Goal: Find specific page/section: Find specific page/section

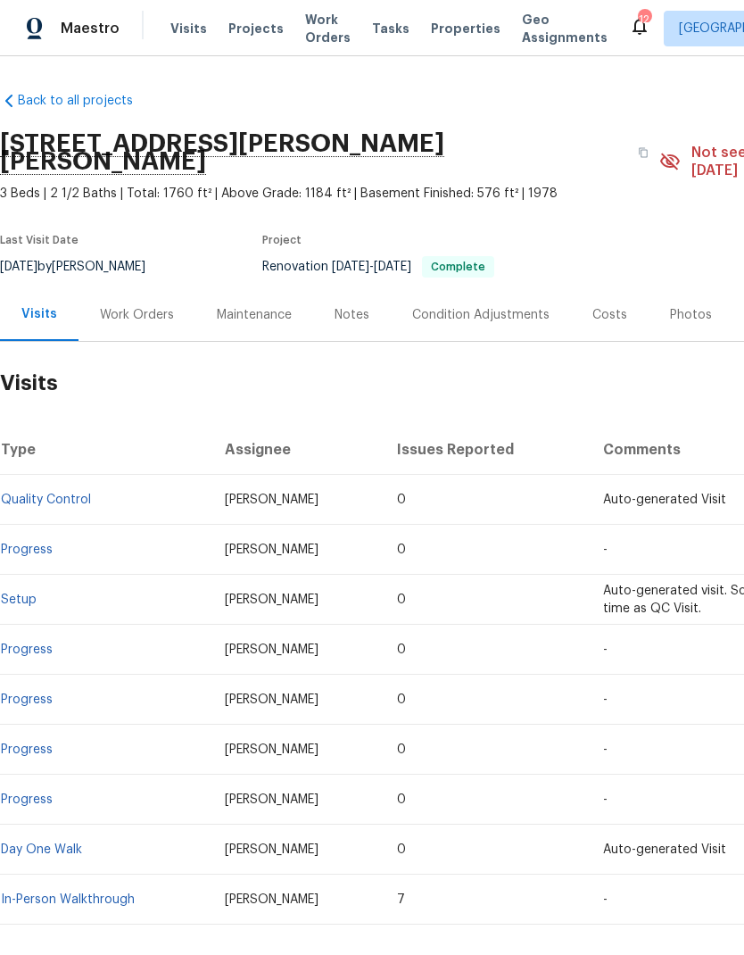
click at [274, 25] on div "Visits Projects Work Orders Tasks Properties Geo Assignments" at bounding box center [399, 29] width 459 height 36
click at [254, 20] on span "Projects" at bounding box center [255, 29] width 55 height 18
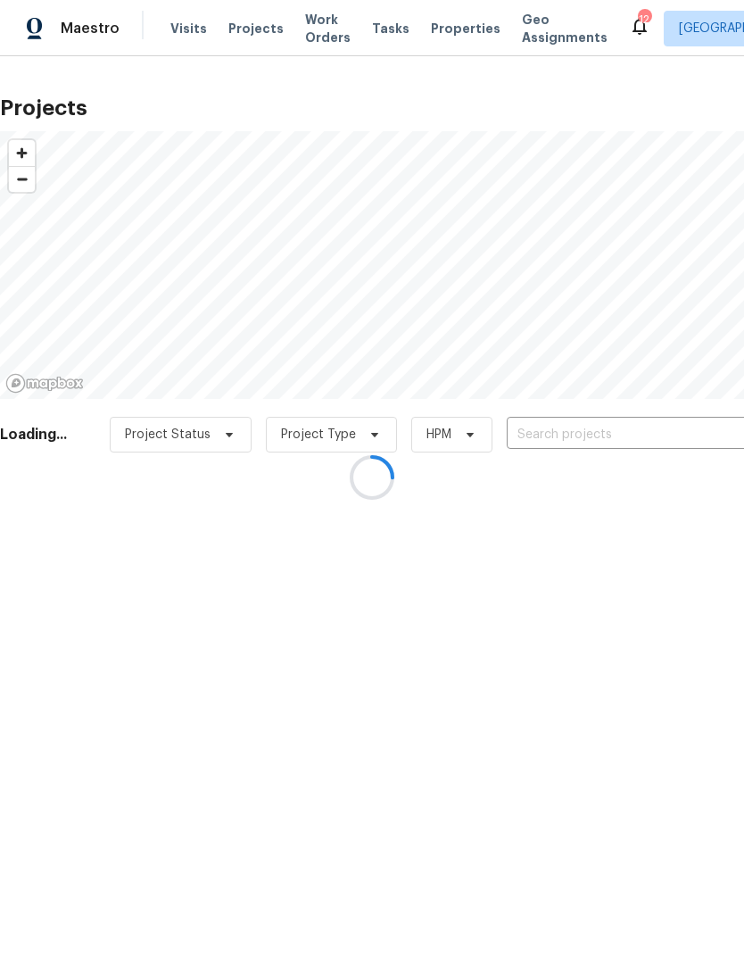
click at [571, 429] on div at bounding box center [372, 477] width 744 height 955
click at [590, 421] on div at bounding box center [372, 477] width 744 height 955
click at [572, 433] on div at bounding box center [372, 477] width 744 height 955
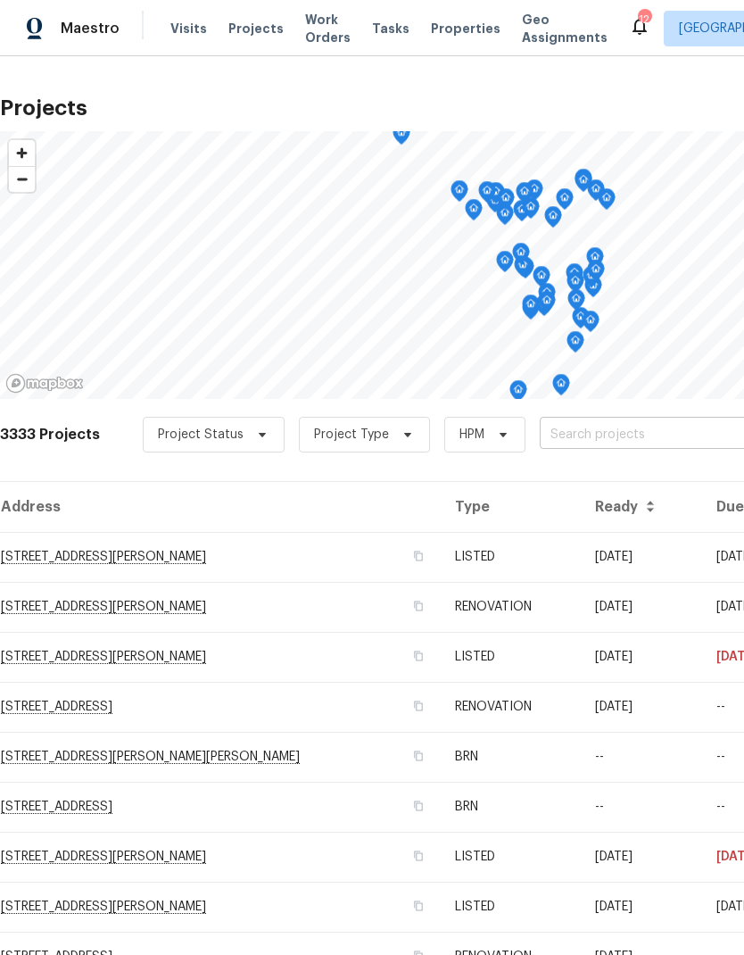
click at [625, 433] on input "text" at bounding box center [642, 435] width 204 height 28
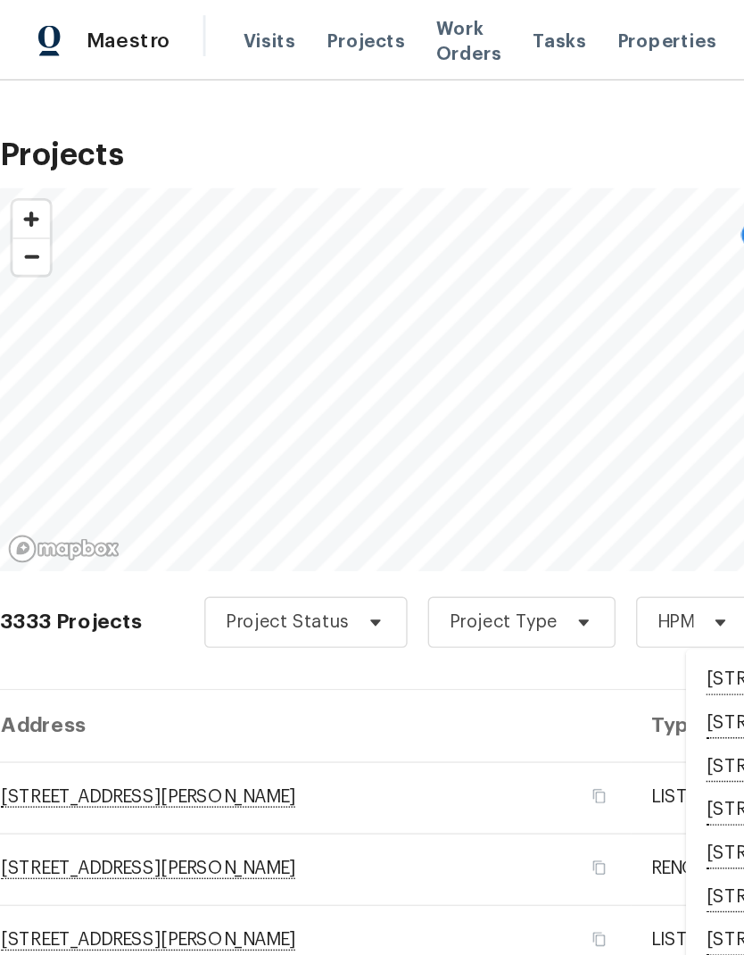
click at [400, 65] on div "Projects © Mapbox © OpenStreetMap Improve this map 3333 Projects Project Status…" at bounding box center [372, 505] width 744 height 898
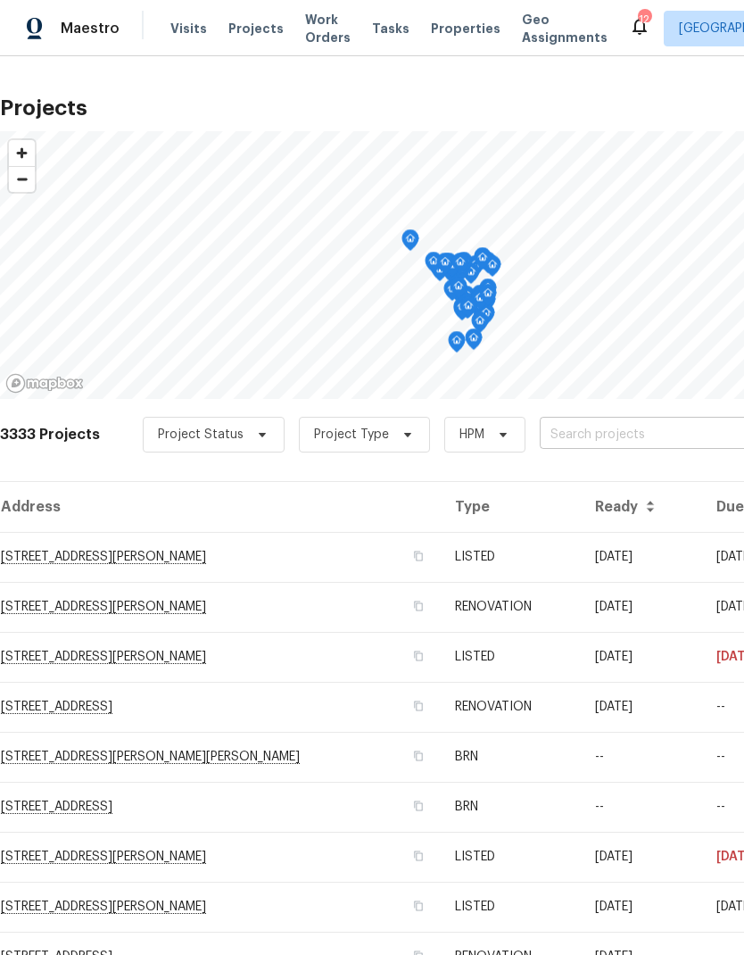
click at [597, 433] on input "text" at bounding box center [642, 435] width 204 height 28
type input "sugar maple"
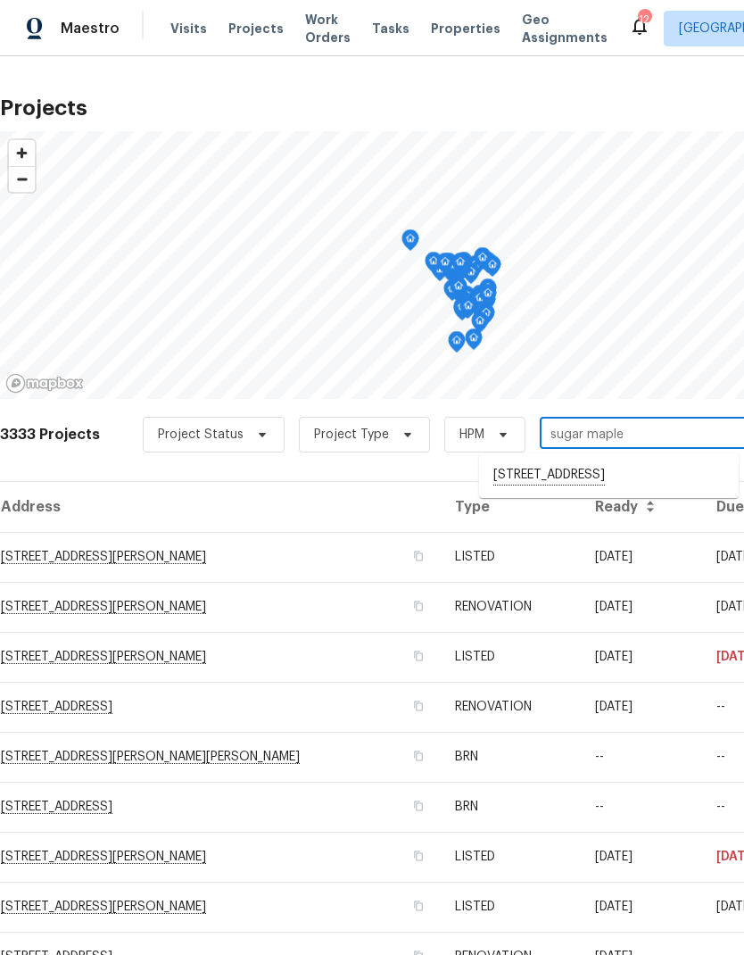
click at [634, 471] on li "[STREET_ADDRESS]" at bounding box center [609, 475] width 260 height 30
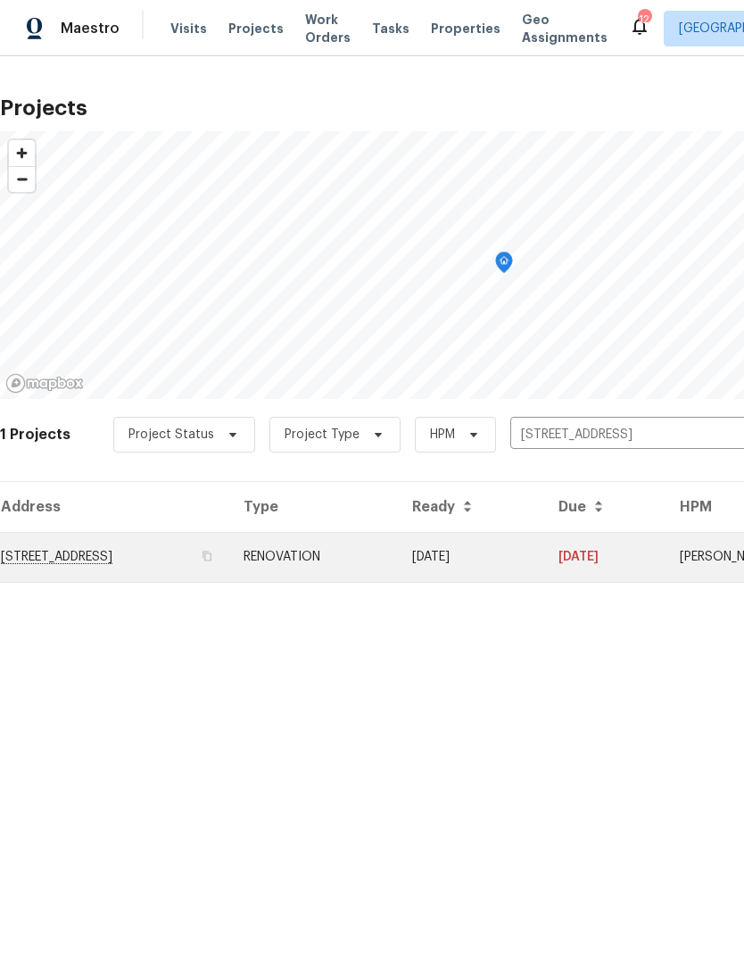
click at [119, 550] on td "[STREET_ADDRESS]" at bounding box center [114, 557] width 229 height 50
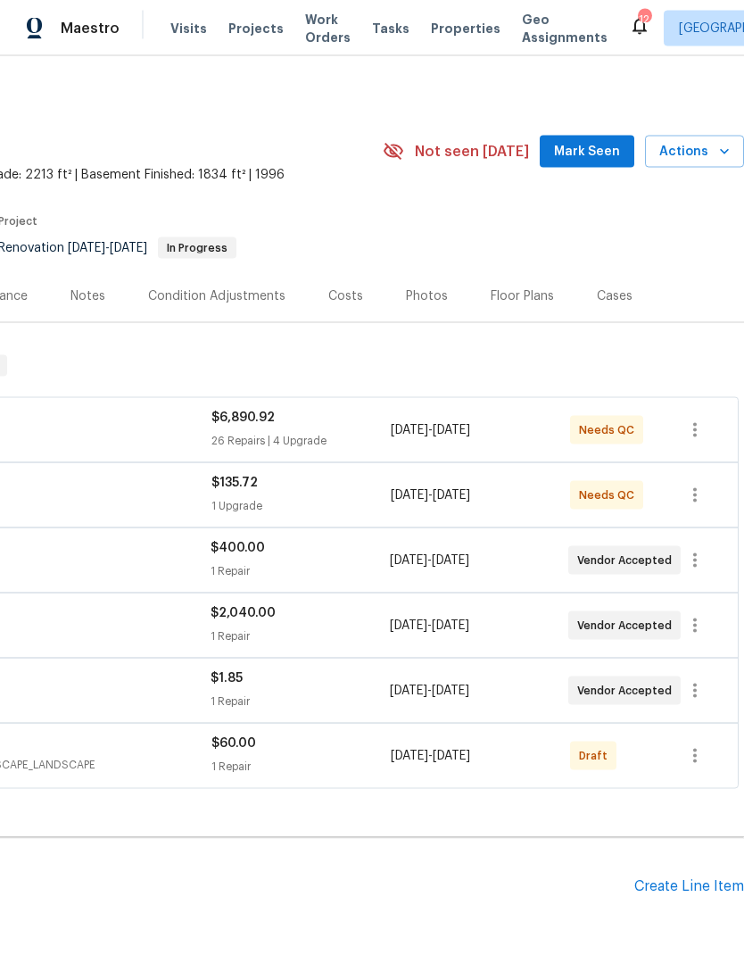
scroll to position [1, 264]
click at [511, 287] on div "Floor Plans" at bounding box center [522, 296] width 63 height 18
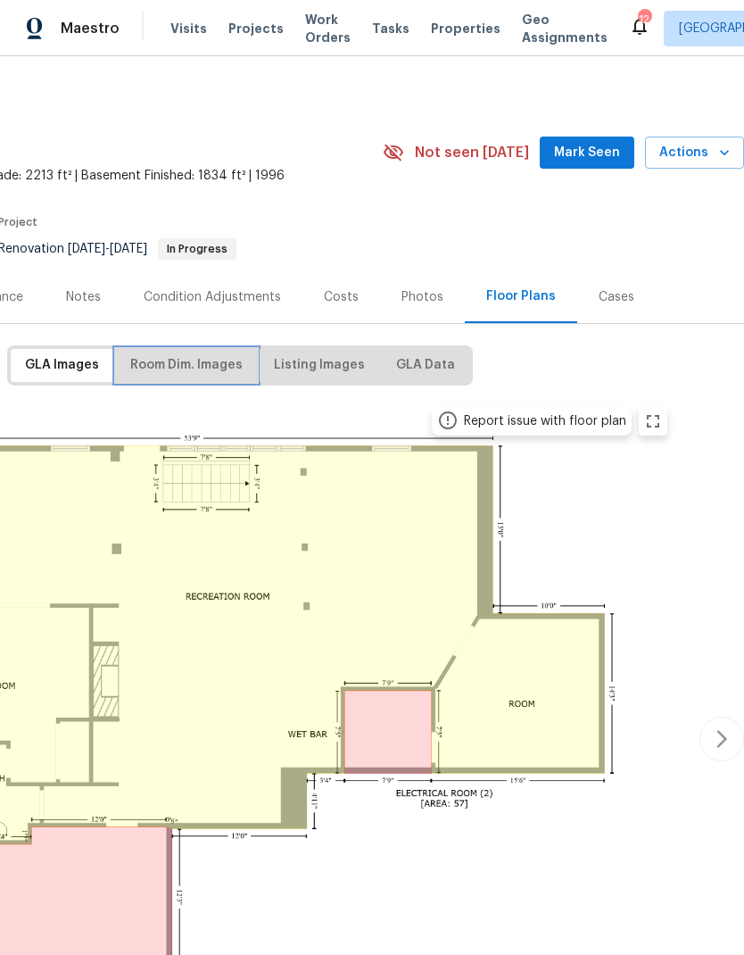
click at [210, 369] on span "Room Dim. Images" at bounding box center [186, 365] width 112 height 22
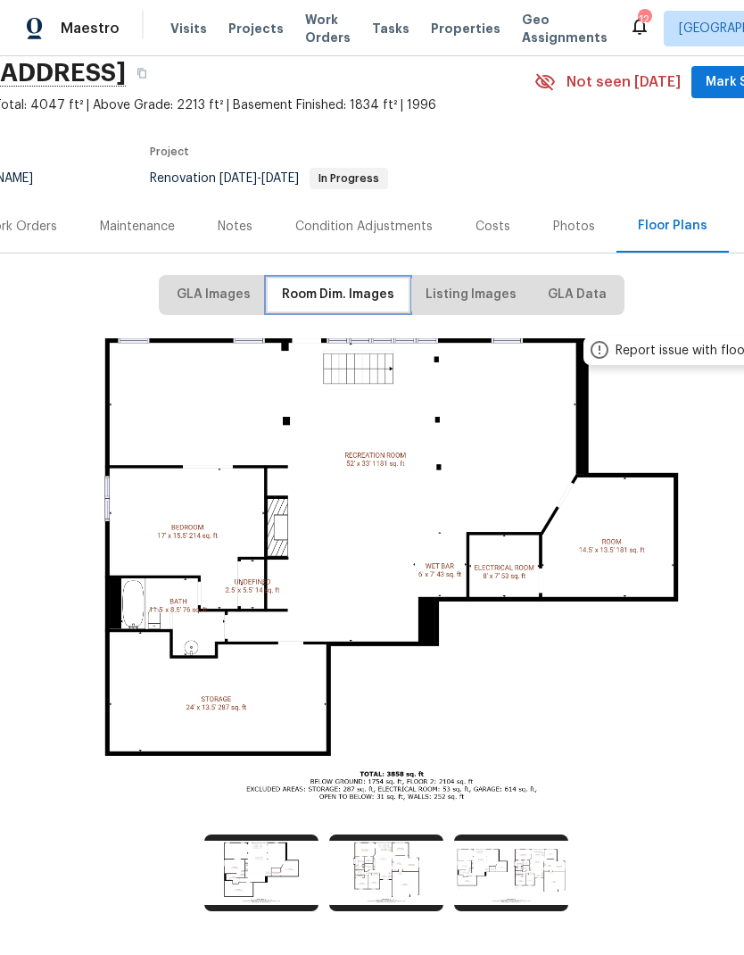
scroll to position [70, 111]
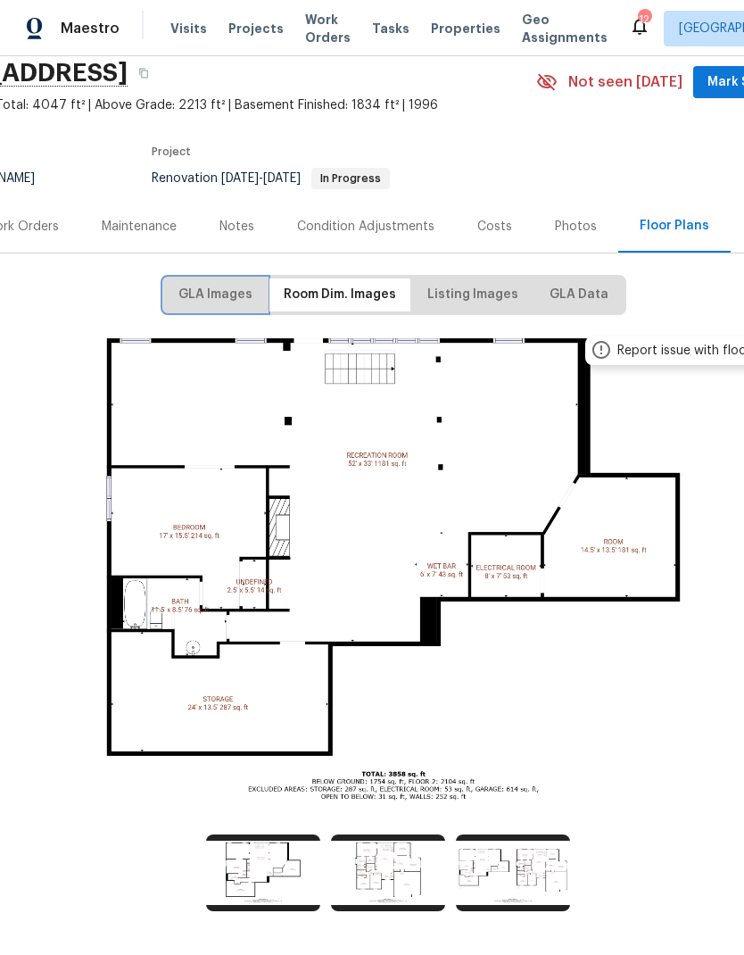
click at [224, 291] on span "GLA Images" at bounding box center [215, 295] width 74 height 22
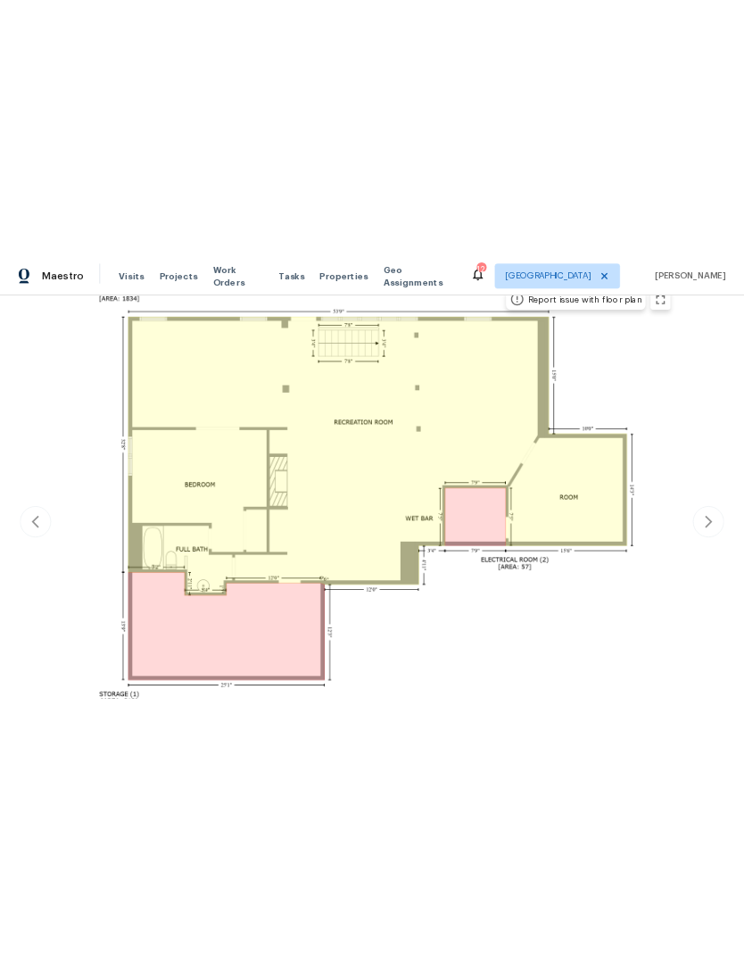
scroll to position [326, 0]
